Goal: Transaction & Acquisition: Obtain resource

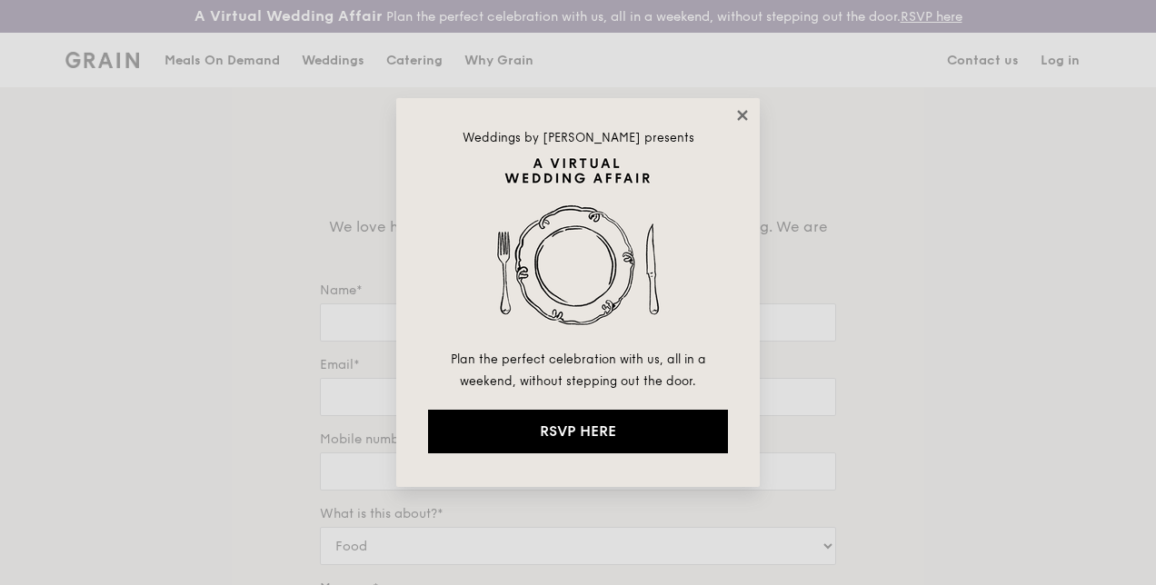
click at [744, 113] on icon at bounding box center [742, 115] width 10 height 10
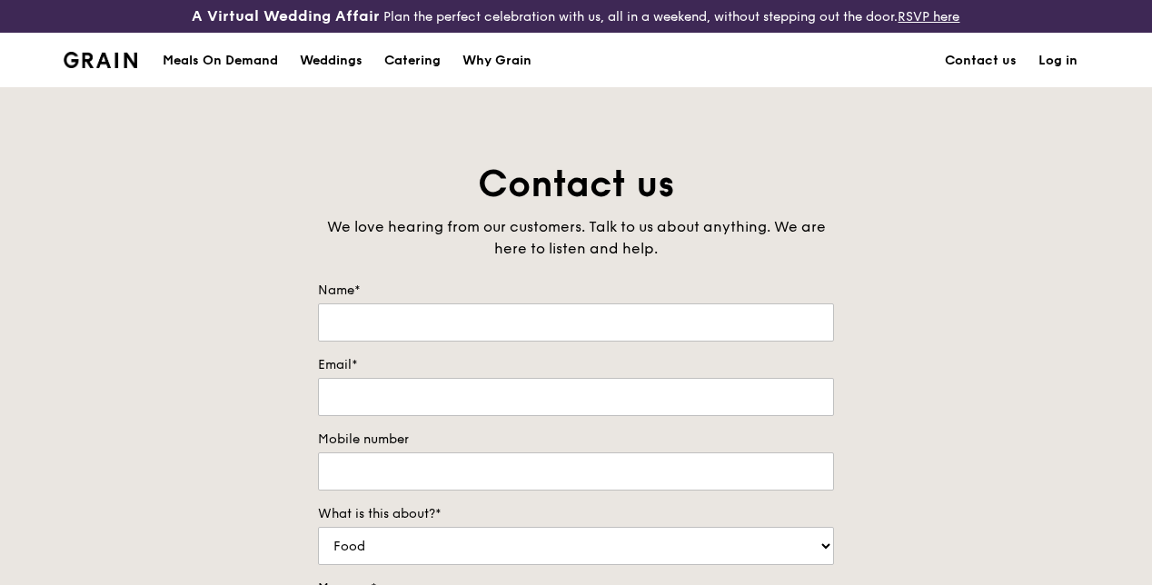
click at [205, 78] on div "Meals On Demand" at bounding box center [220, 61] width 115 height 55
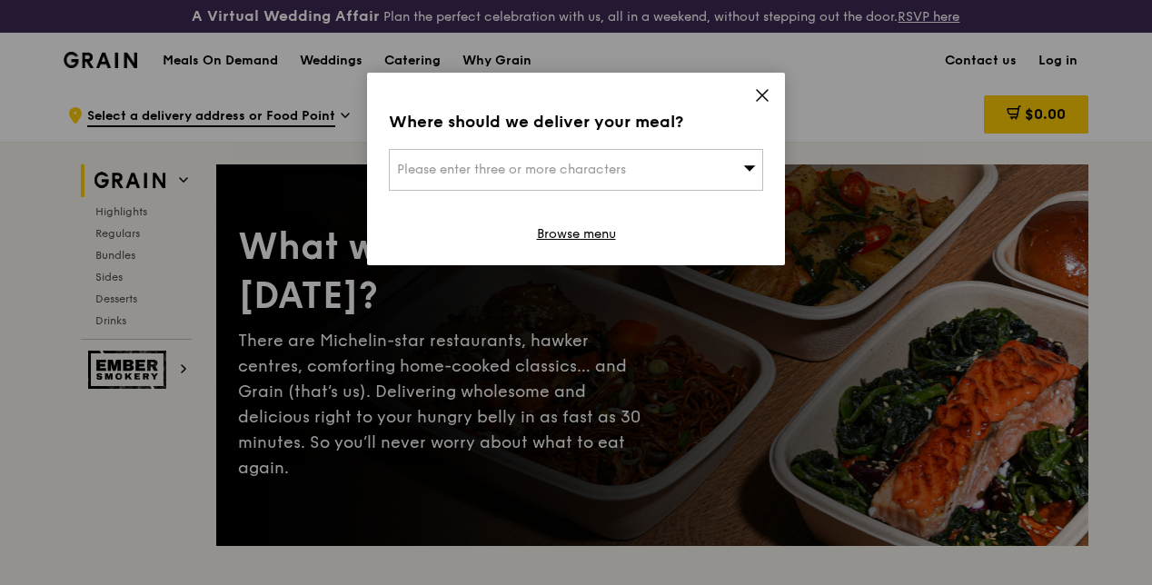
click at [770, 96] on icon at bounding box center [762, 95] width 16 height 16
click at [764, 87] on icon at bounding box center [762, 95] width 16 height 16
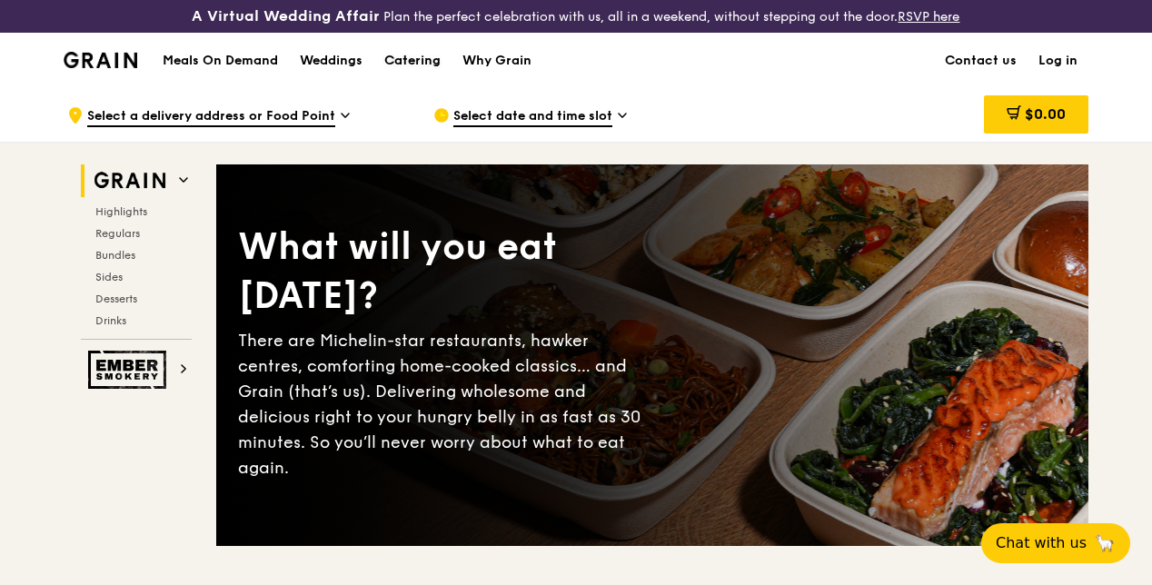
click at [426, 76] on div "Catering" at bounding box center [412, 61] width 56 height 55
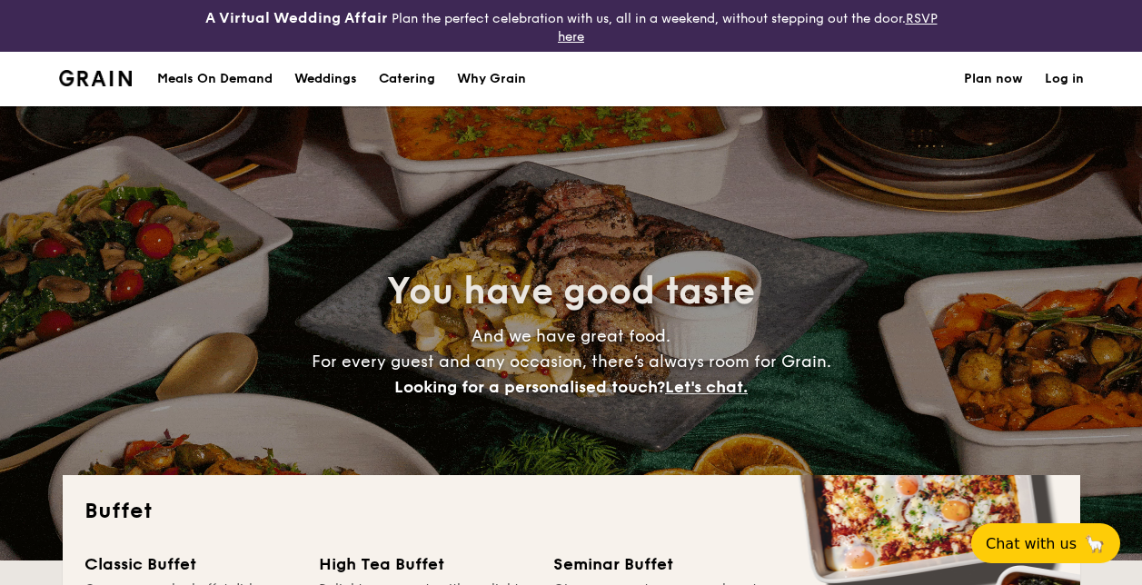
select select
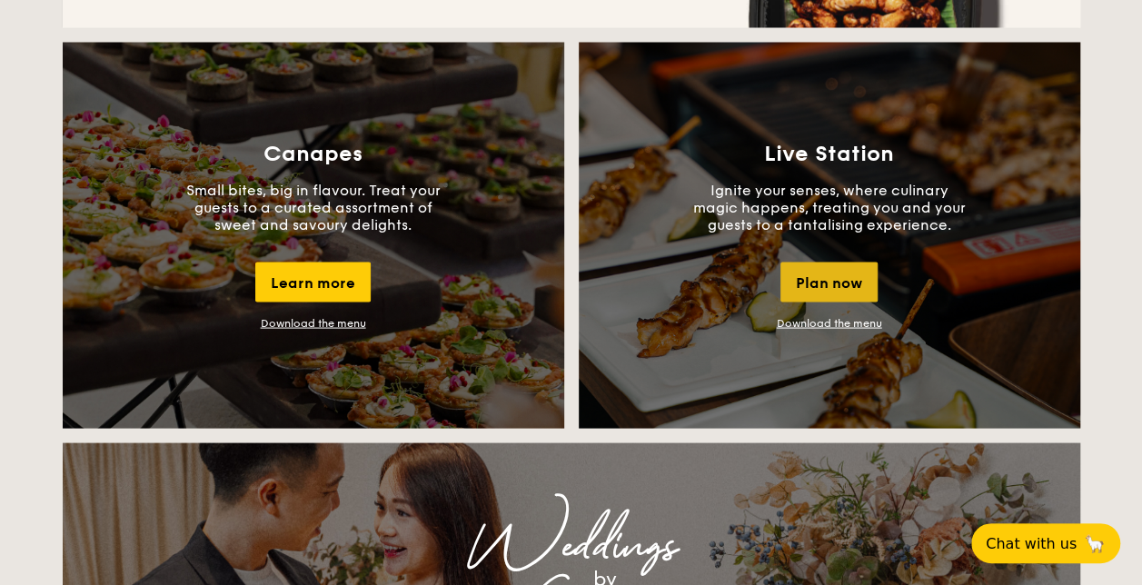
click at [801, 272] on div "Plan now" at bounding box center [828, 282] width 97 height 40
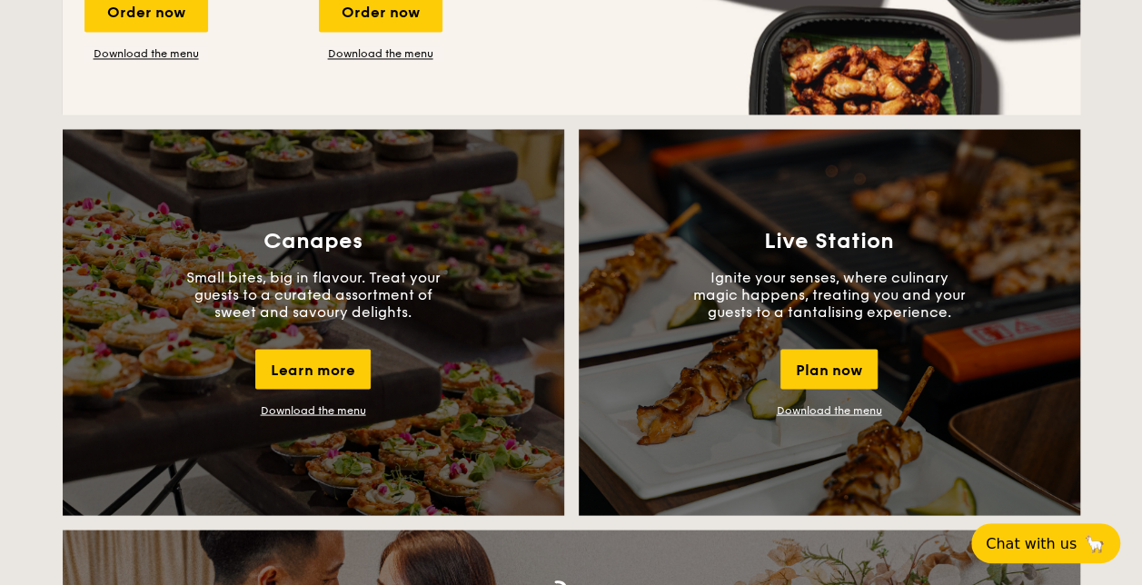
scroll to position [1443, 0]
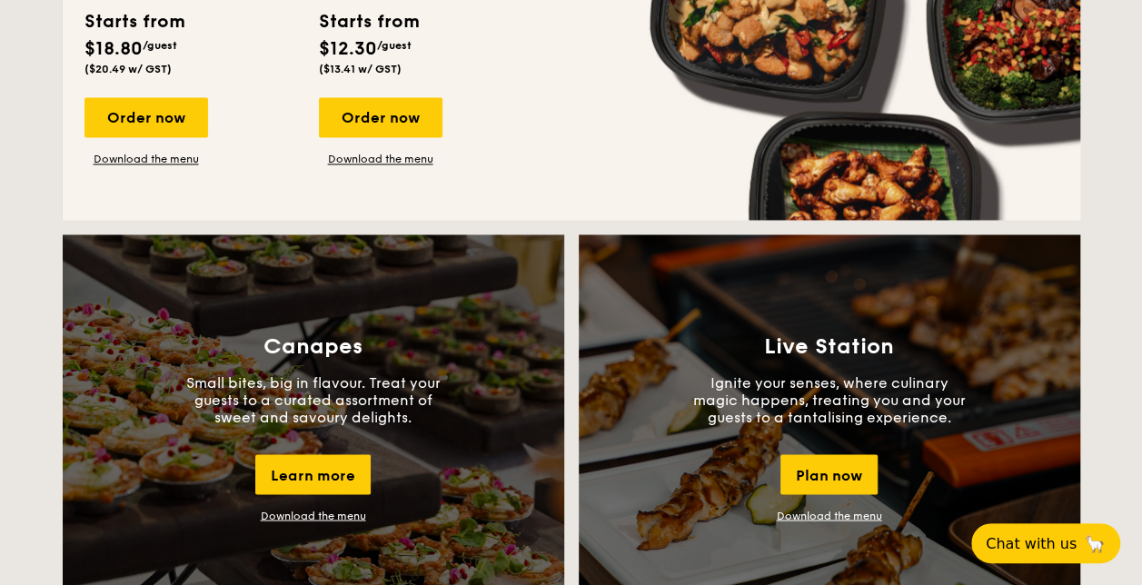
click at [807, 512] on link "Download the menu" at bounding box center [829, 515] width 105 height 13
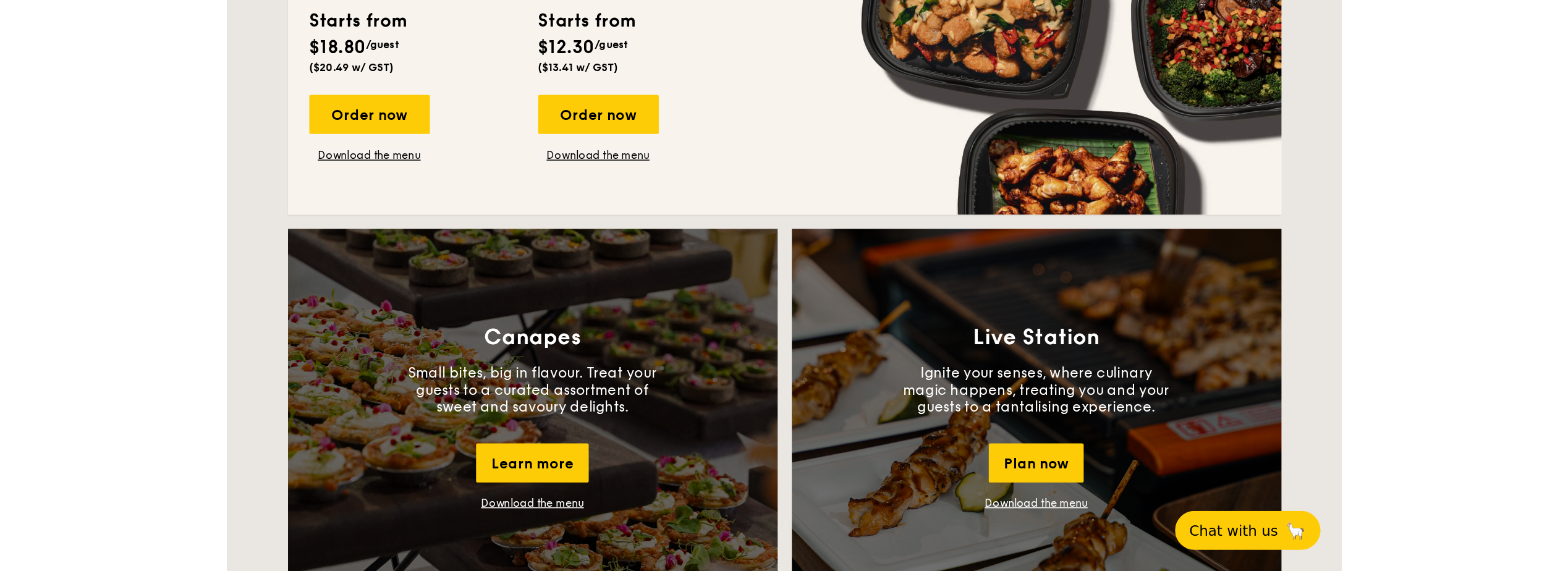
scroll to position [983, 0]
